Goal: Task Accomplishment & Management: Complete application form

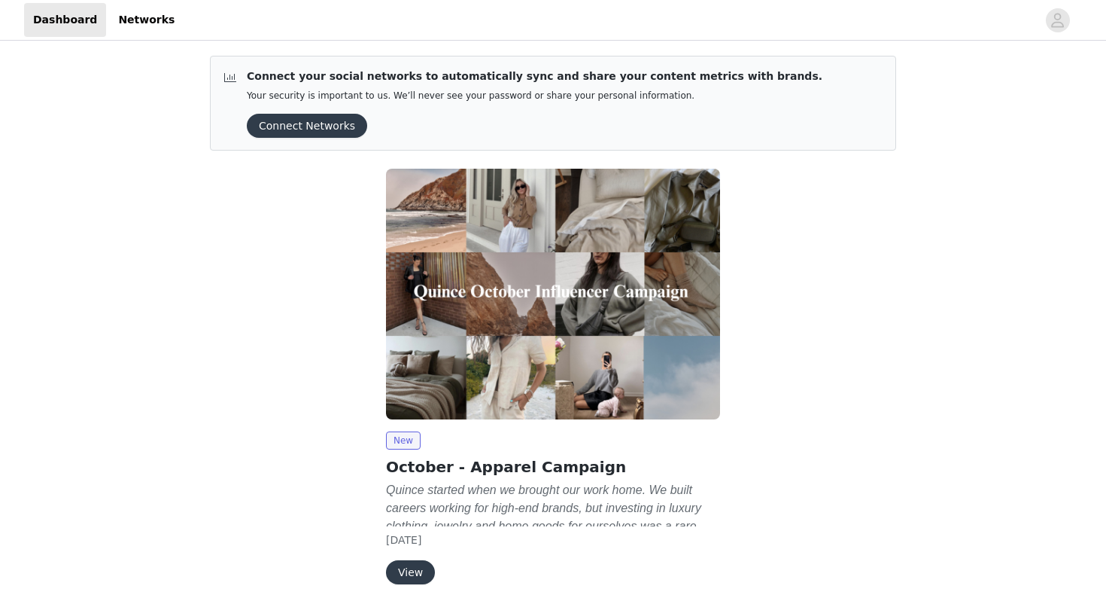
scroll to position [59, 0]
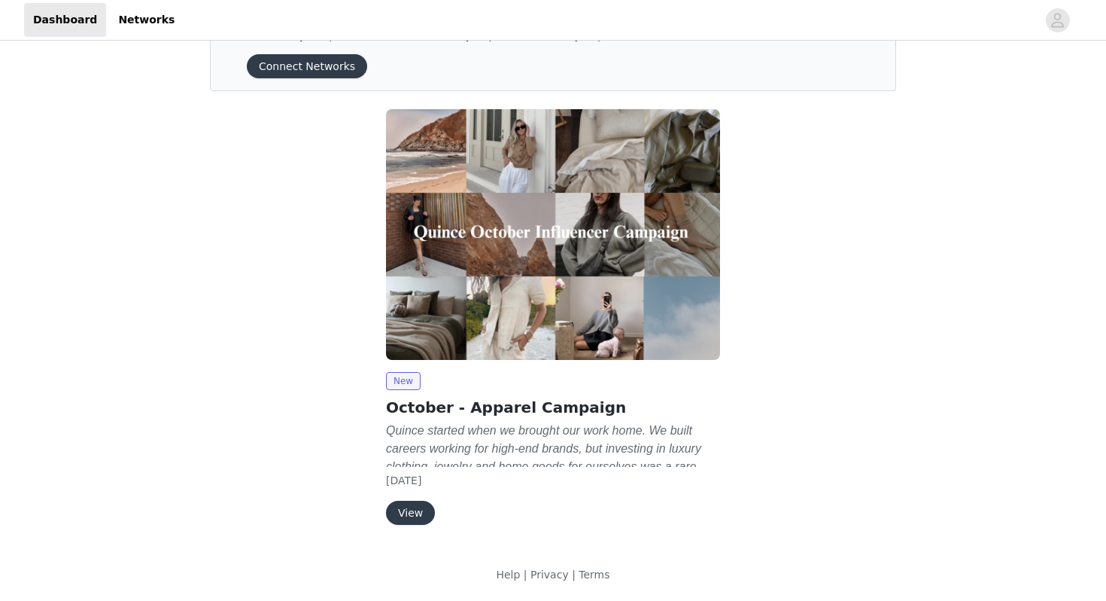
click at [400, 519] on button "View" at bounding box center [410, 512] width 49 height 24
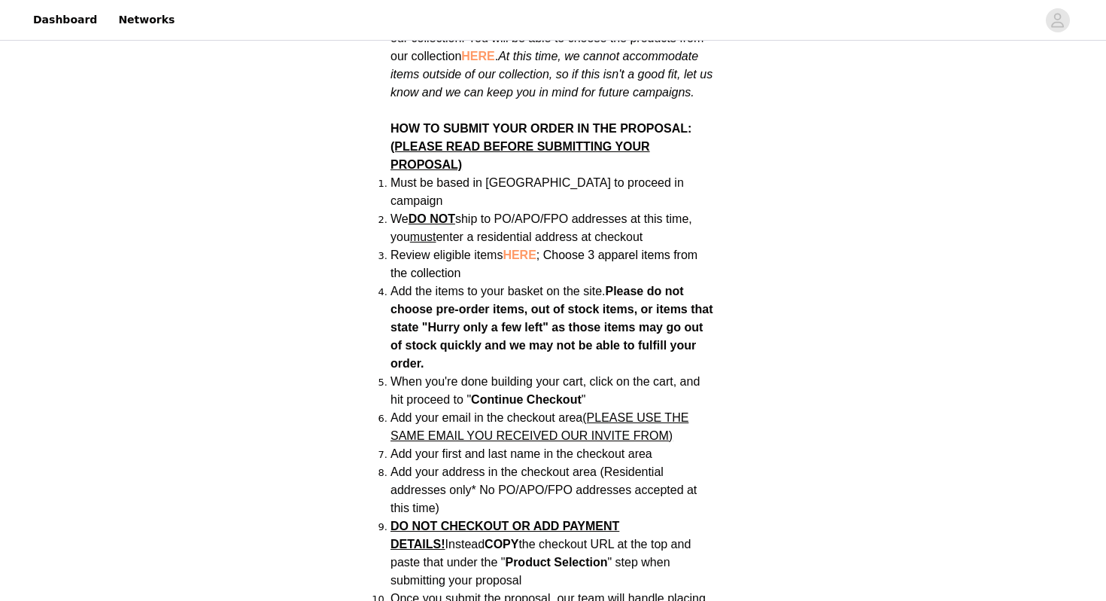
scroll to position [963, 0]
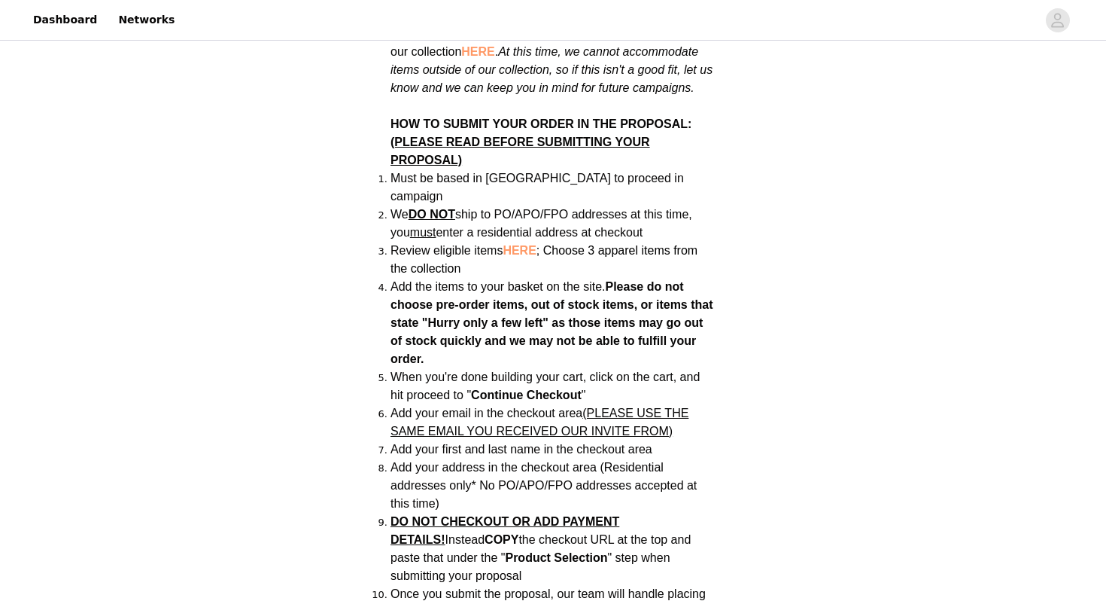
click at [514, 244] on span "HERE" at bounding box center [519, 250] width 33 height 13
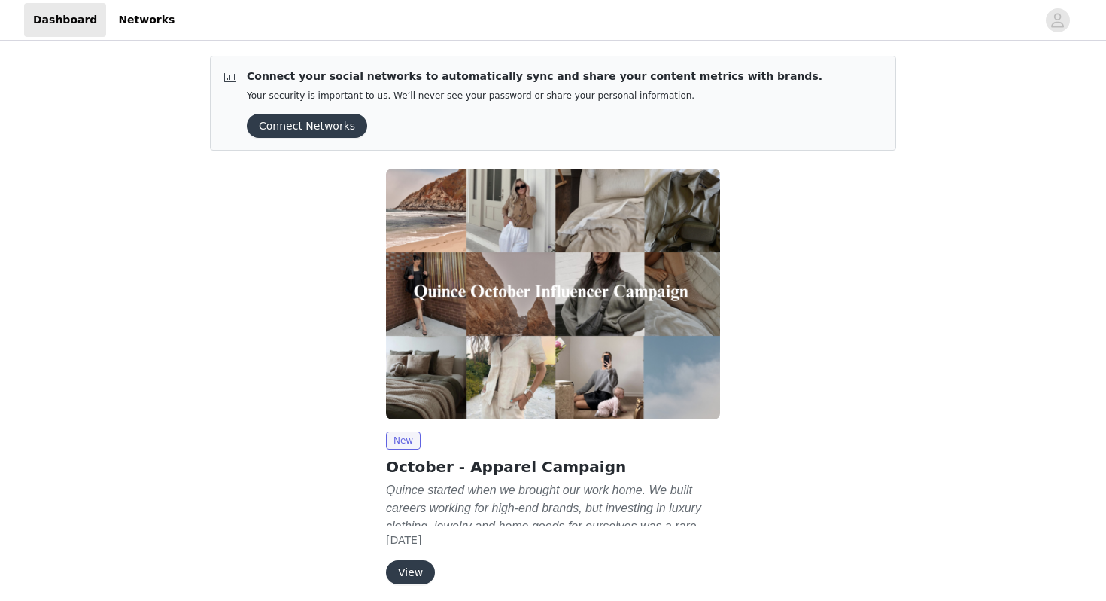
scroll to position [59, 0]
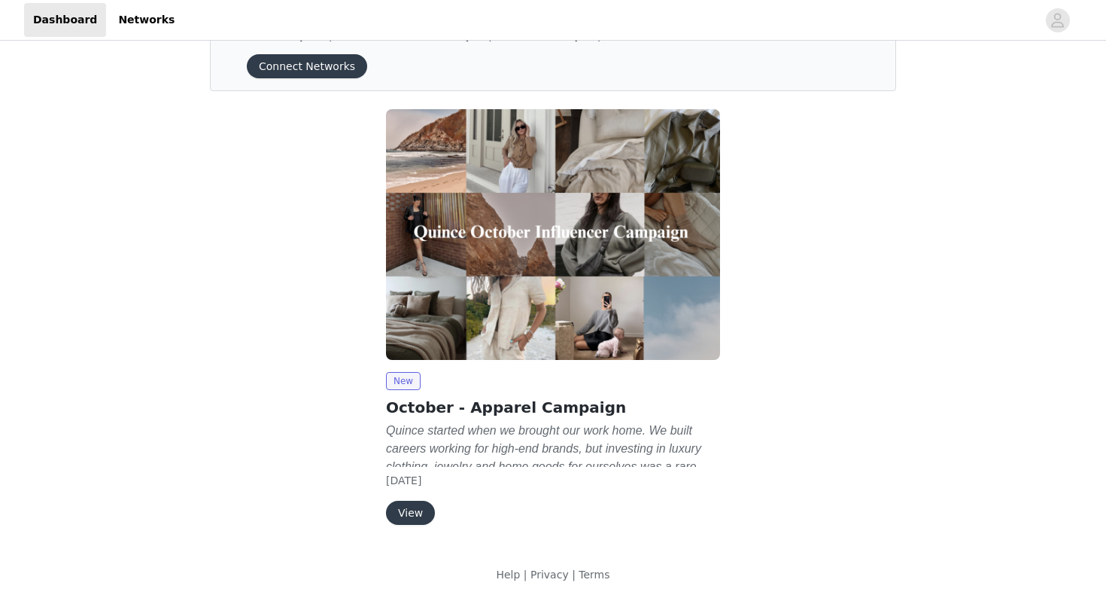
click at [416, 500] on button "View" at bounding box center [410, 512] width 49 height 24
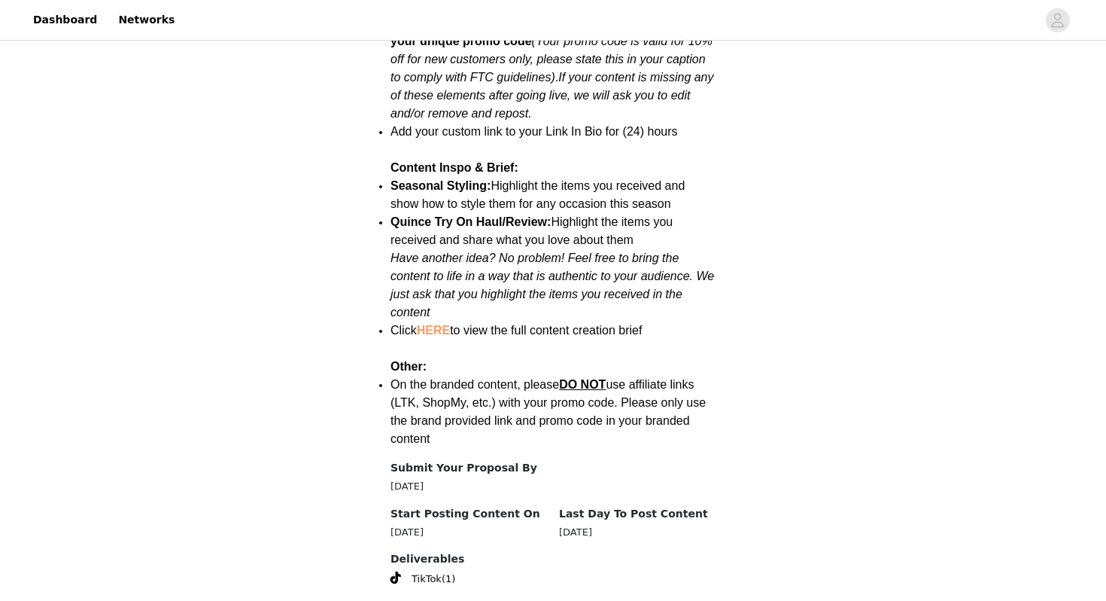
scroll to position [1909, 0]
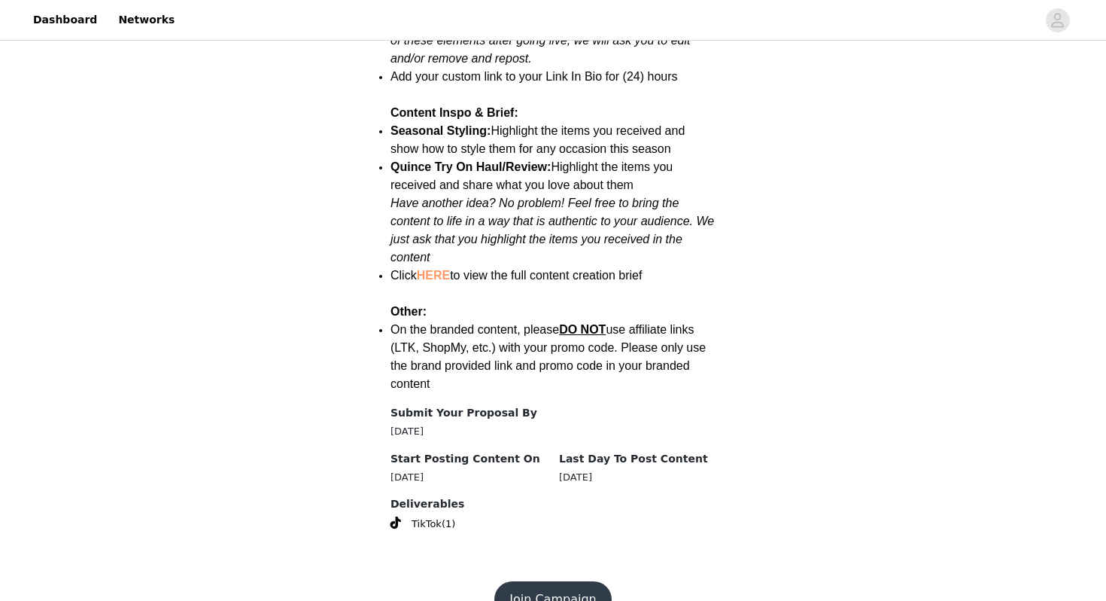
click at [534, 581] on button "Join Campaign" at bounding box center [552, 599] width 117 height 36
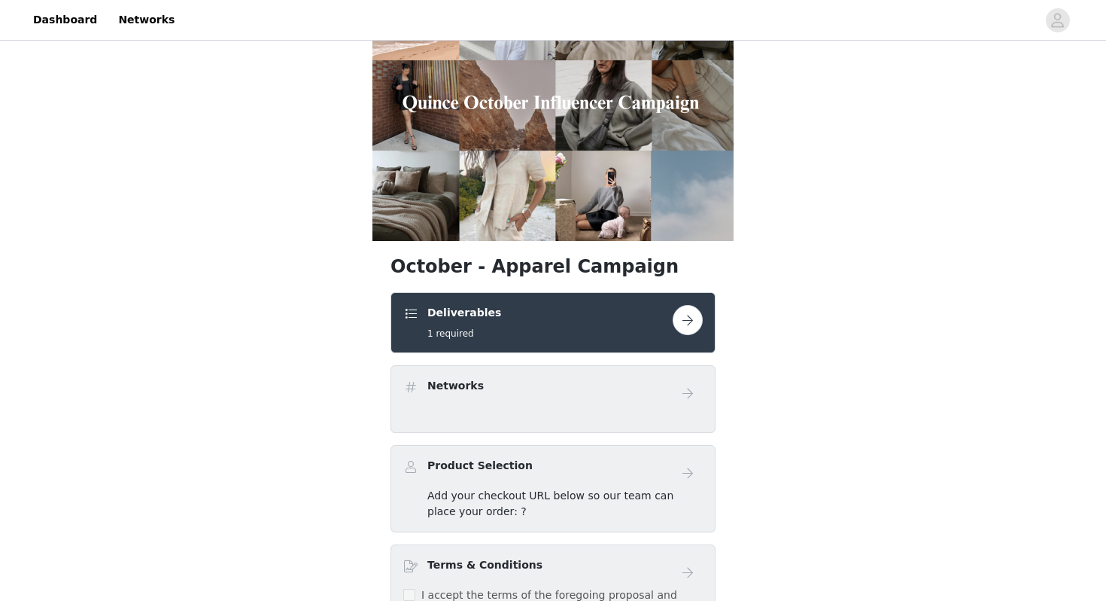
scroll to position [95, 0]
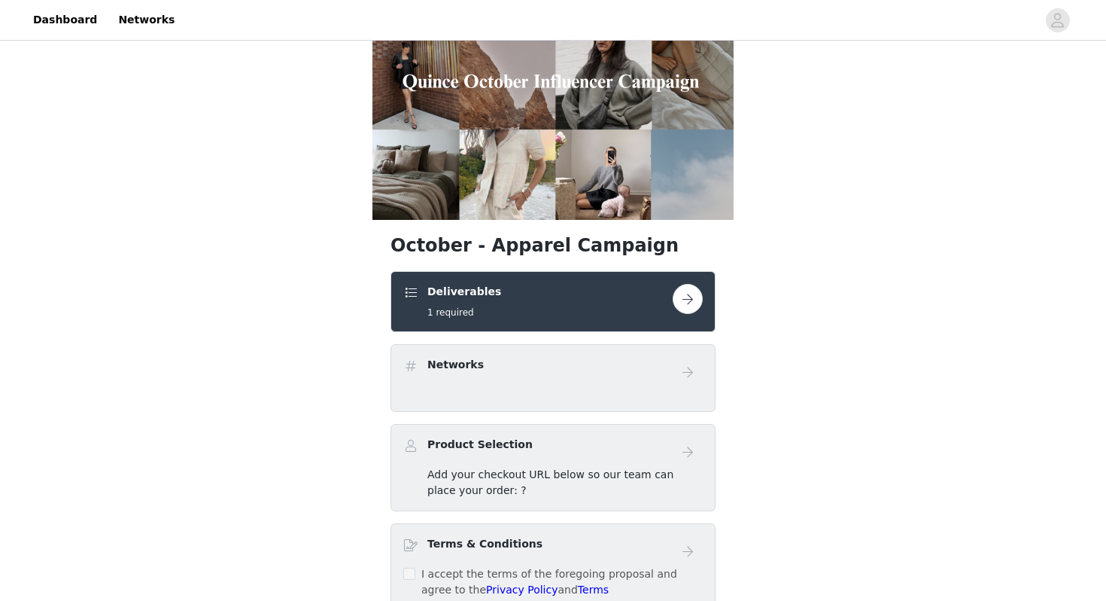
click at [690, 305] on button "button" at bounding box center [688, 299] width 30 height 30
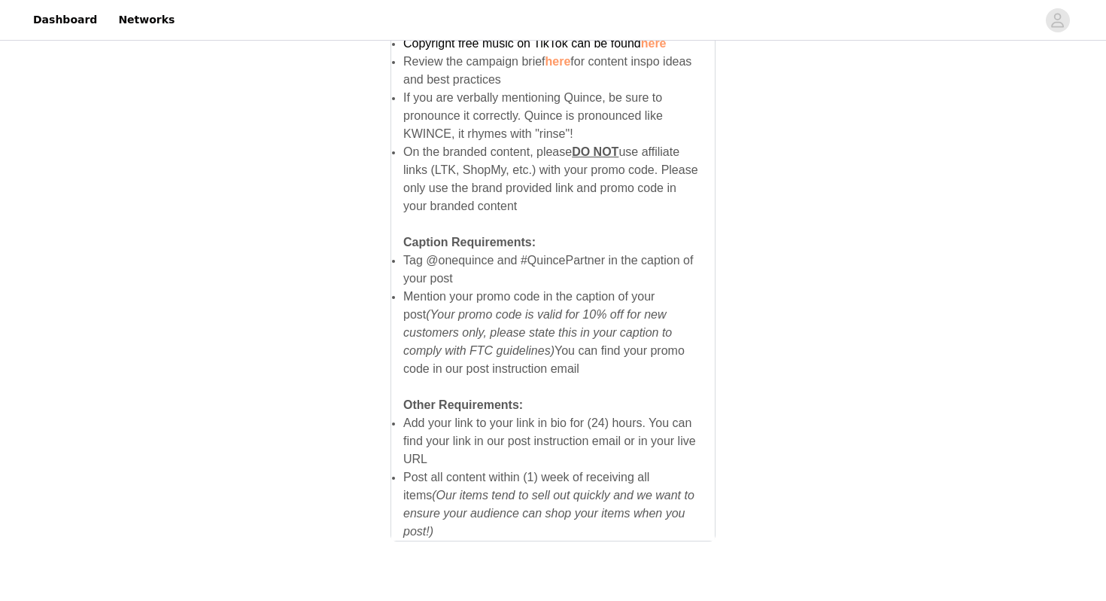
scroll to position [1019, 0]
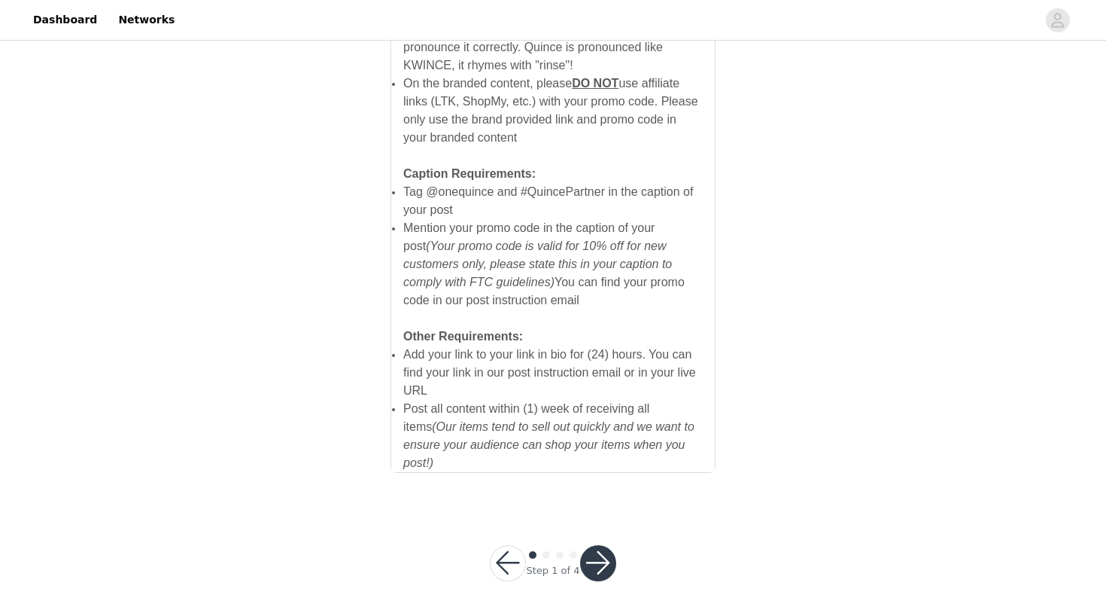
click at [604, 549] on button "button" at bounding box center [598, 563] width 36 height 36
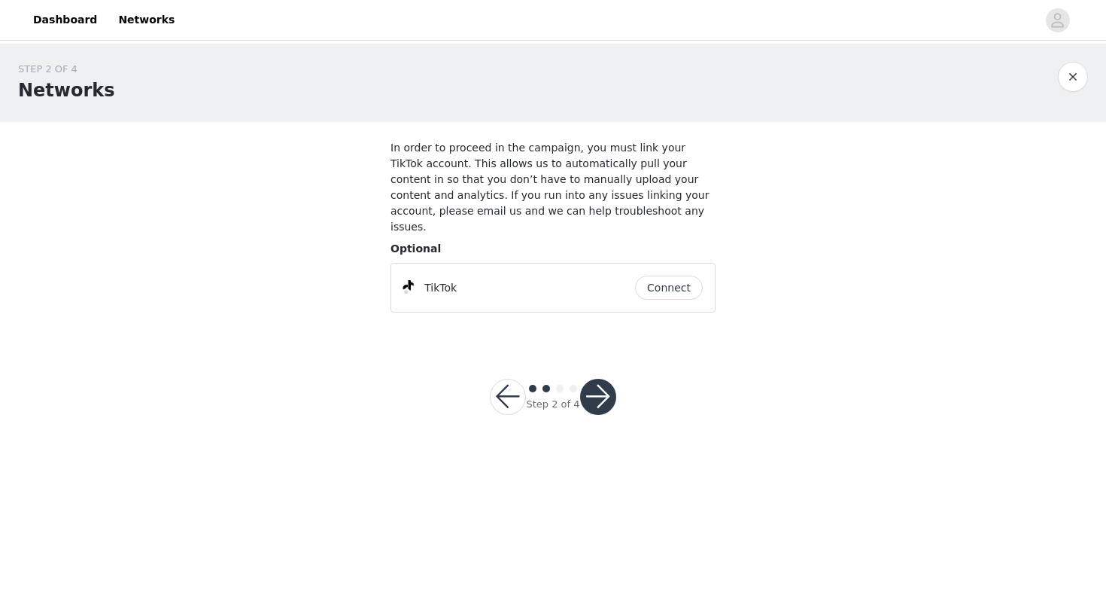
click at [651, 275] on button "Connect" at bounding box center [669, 287] width 68 height 24
click at [655, 275] on button "Connect" at bounding box center [669, 287] width 68 height 24
click at [606, 388] on button "button" at bounding box center [598, 397] width 36 height 36
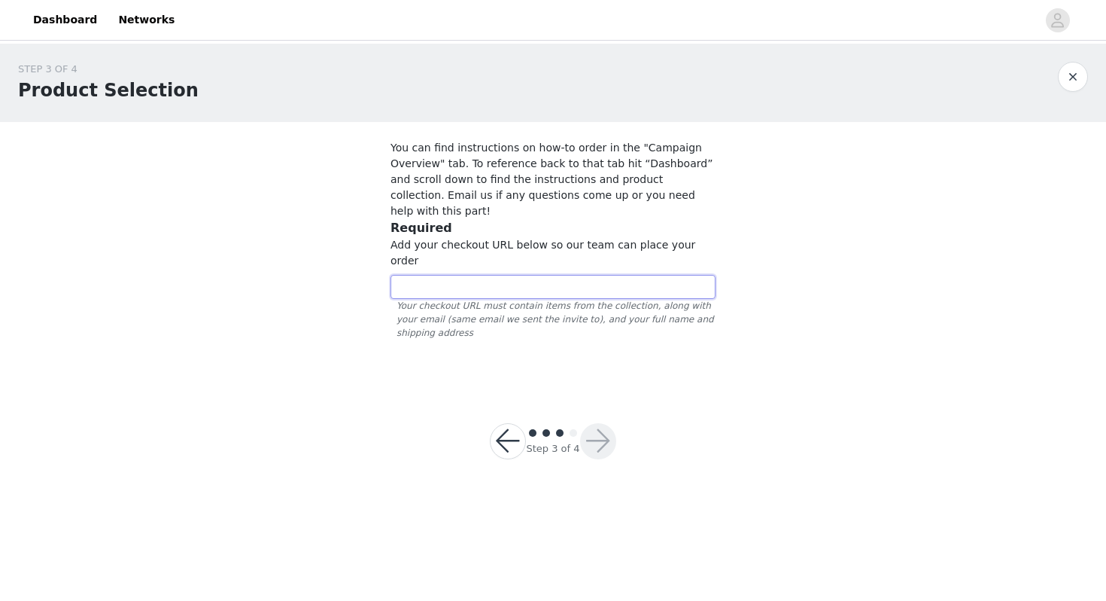
click at [540, 275] on input "text" at bounding box center [553, 287] width 325 height 24
paste input "[URL][DOMAIN_NAME]"
type input "[URL][DOMAIN_NAME]"
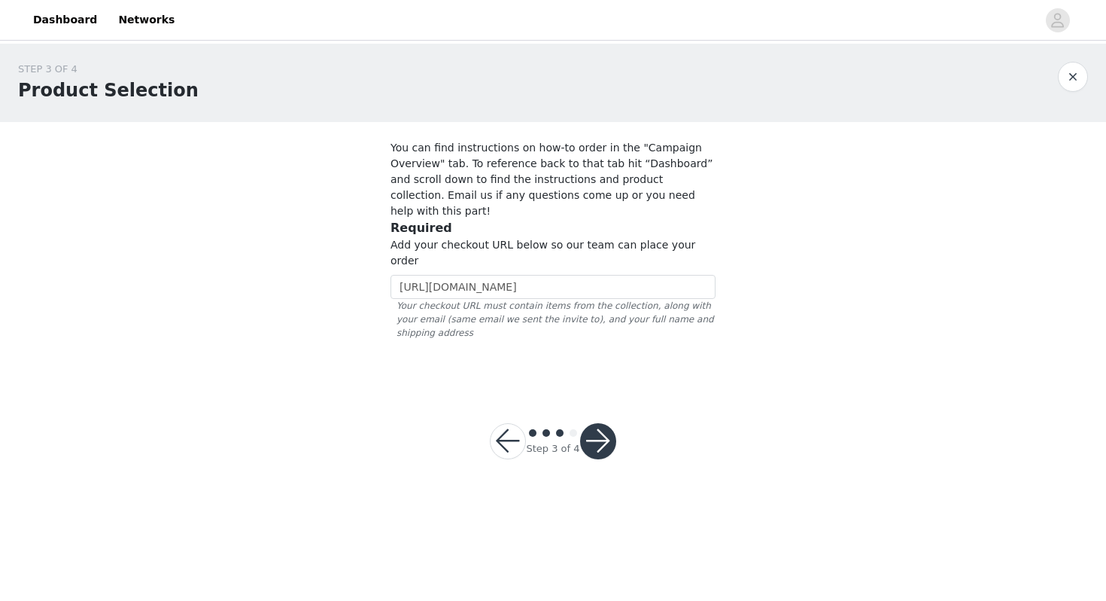
click at [578, 426] on div at bounding box center [553, 433] width 54 height 15
click at [586, 423] on button "button" at bounding box center [598, 441] width 36 height 36
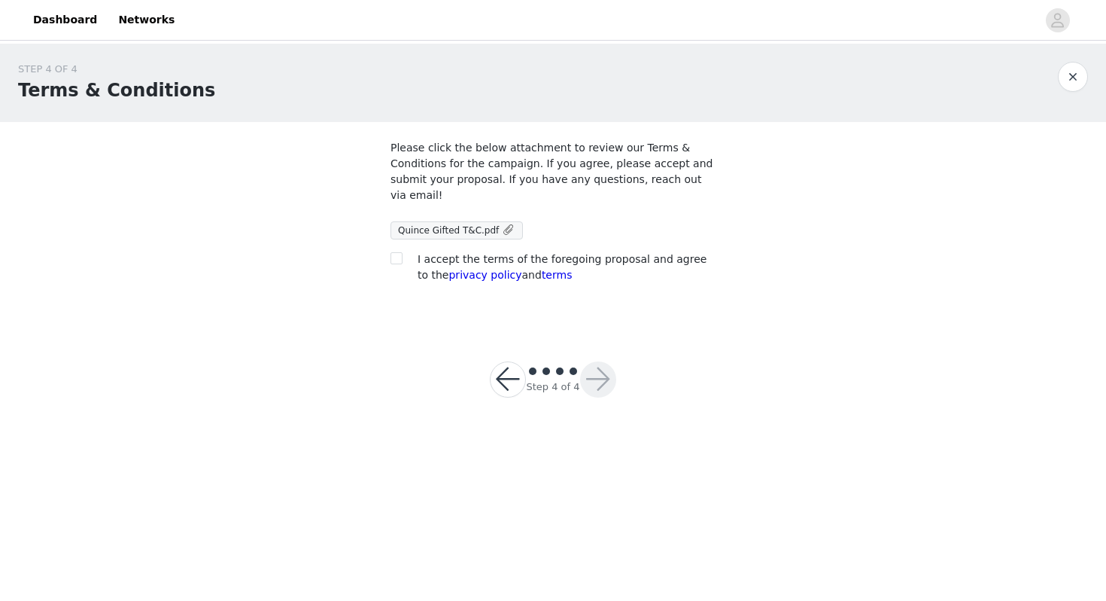
click at [403, 250] on div "Please click the below attachment to review our Terms & Conditions for the camp…" at bounding box center [553, 214] width 325 height 149
click at [402, 253] on span at bounding box center [397, 258] width 12 height 12
click at [404, 268] on div "I accept the terms of the foregoing proposal and agree to the privacy policy an…" at bounding box center [553, 267] width 325 height 32
click at [400, 260] on input "checkbox" at bounding box center [396, 257] width 11 height 11
checkbox input "true"
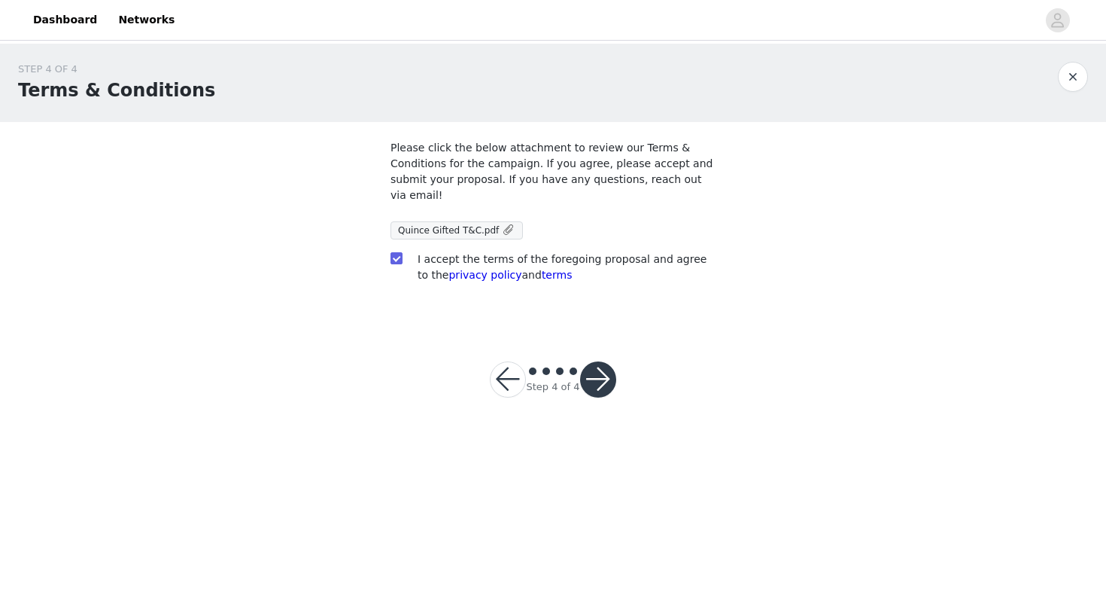
click at [585, 370] on button "button" at bounding box center [598, 379] width 36 height 36
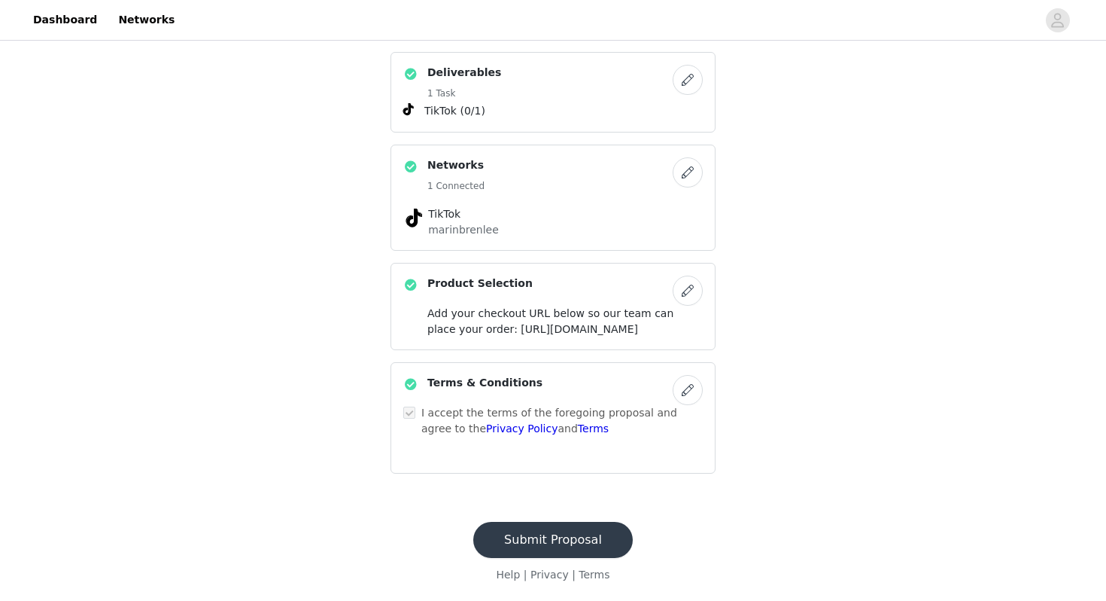
scroll to position [361, 0]
click at [570, 538] on button "Submit Proposal" at bounding box center [553, 540] width 160 height 36
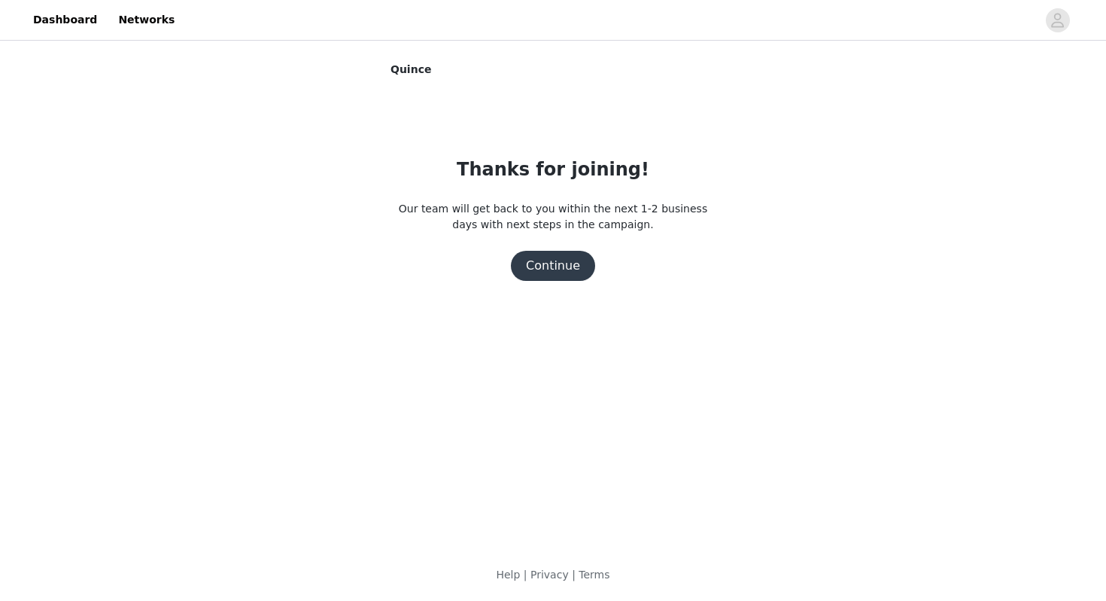
click at [561, 266] on button "Continue" at bounding box center [553, 266] width 84 height 30
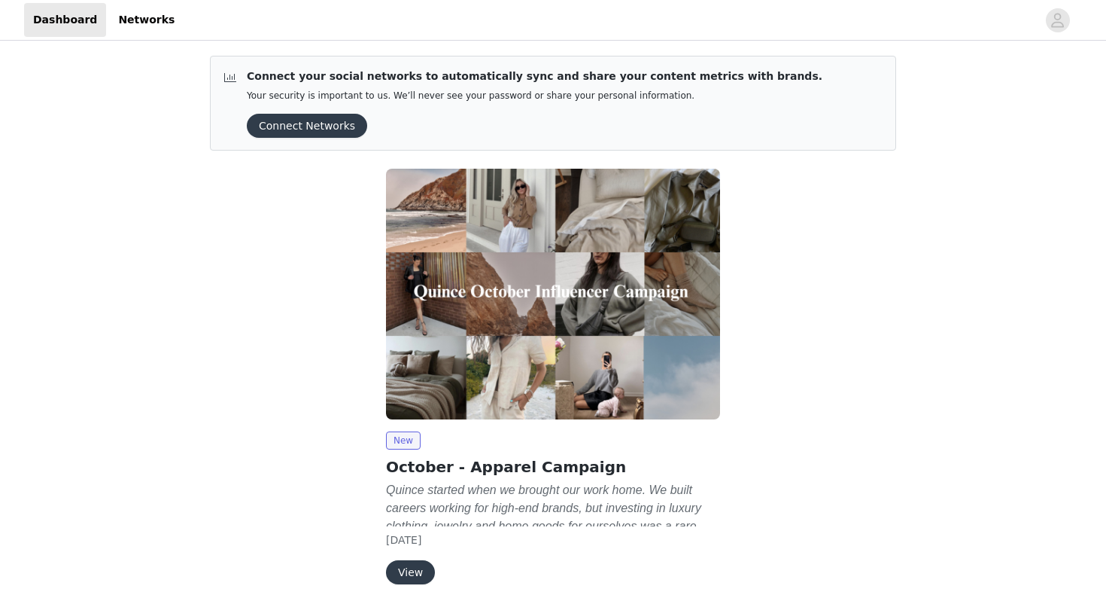
scroll to position [59, 0]
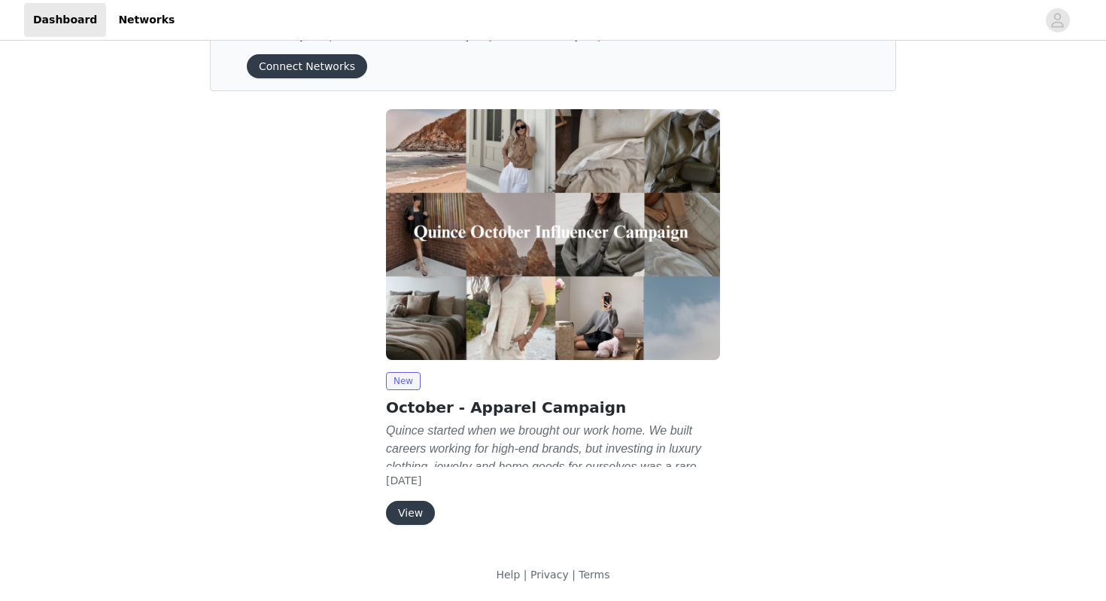
click at [422, 507] on button "View" at bounding box center [410, 512] width 49 height 24
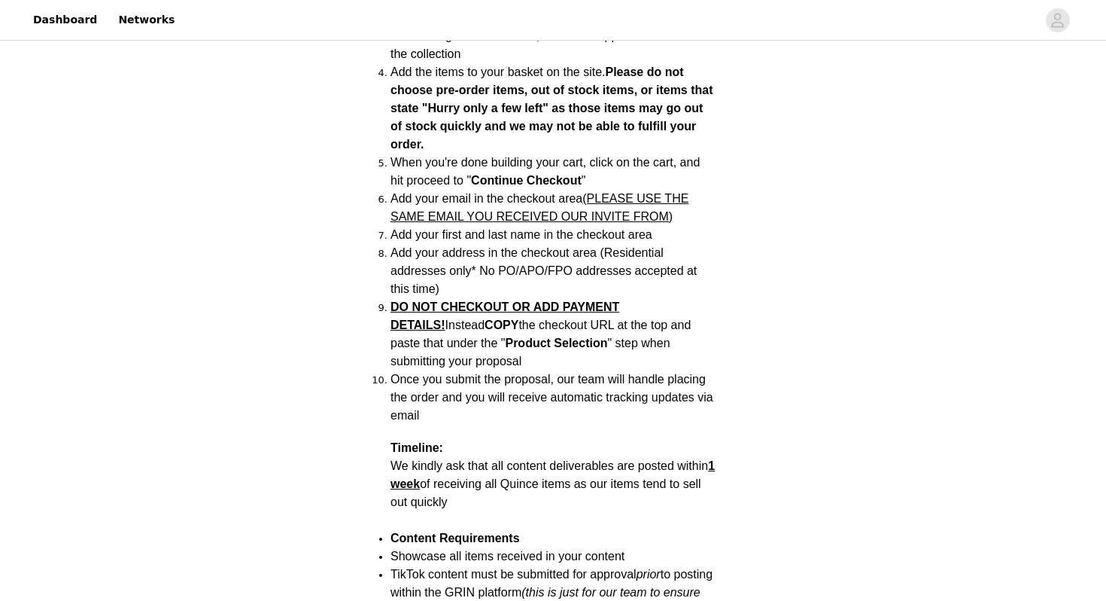
scroll to position [1188, 0]
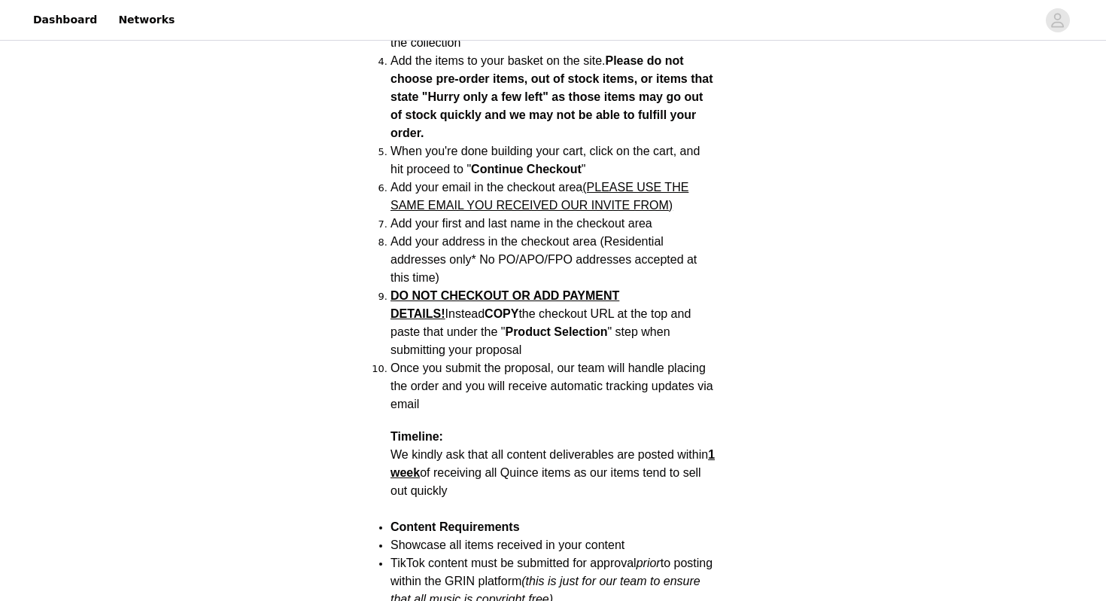
click at [730, 174] on section "Back Quince October - Apparel Campaign Campaign Overview Quince started when we…" at bounding box center [553, 211] width 361 height 2146
